Goal: Feedback & Contribution: Leave review/rating

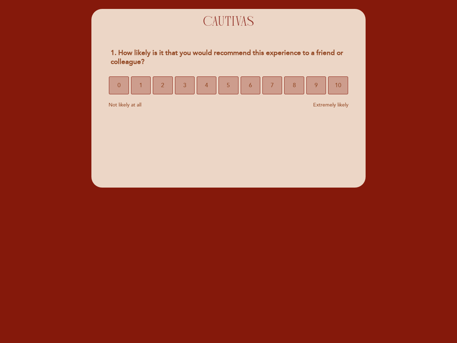
click at [229, 171] on section "1. How likely is it that you would recommend this experience to a friend or col…" at bounding box center [228, 98] width 274 height 179
click at [119, 85] on span "0" at bounding box center [118, 85] width 3 height 20
click at [141, 85] on span "1" at bounding box center [140, 85] width 3 height 20
click at [162, 85] on span "2" at bounding box center [162, 85] width 3 height 20
click at [185, 85] on span "3" at bounding box center [184, 85] width 3 height 20
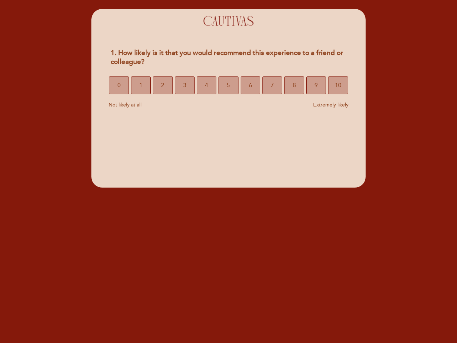
click at [206, 85] on span "4" at bounding box center [206, 85] width 3 height 20
click at [228, 85] on span "5" at bounding box center [228, 85] width 3 height 20
click at [250, 85] on span "6" at bounding box center [250, 85] width 3 height 20
click at [272, 85] on span "7" at bounding box center [272, 85] width 3 height 20
click at [294, 85] on span "8" at bounding box center [294, 85] width 3 height 20
